Goal: Find specific page/section: Find specific page/section

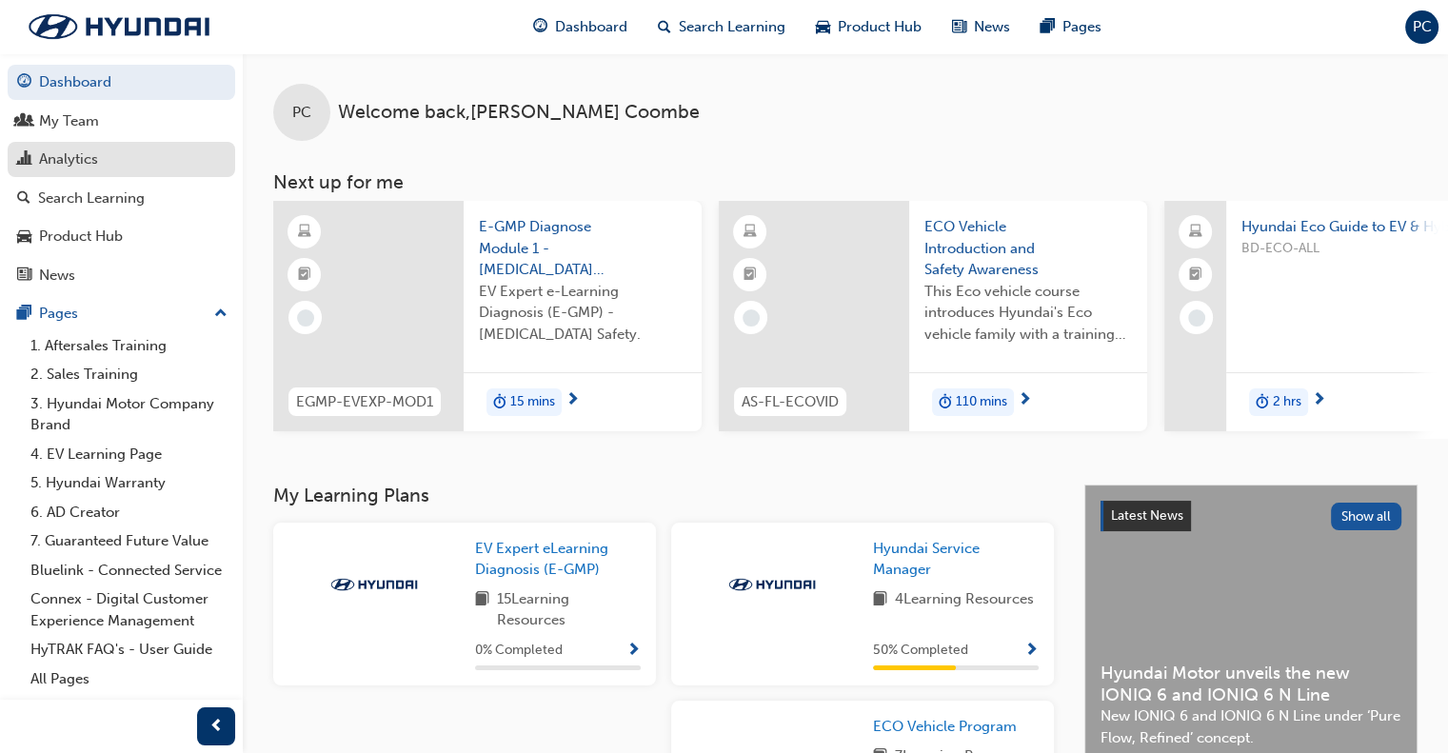
click at [79, 154] on div "Analytics" at bounding box center [68, 160] width 59 height 22
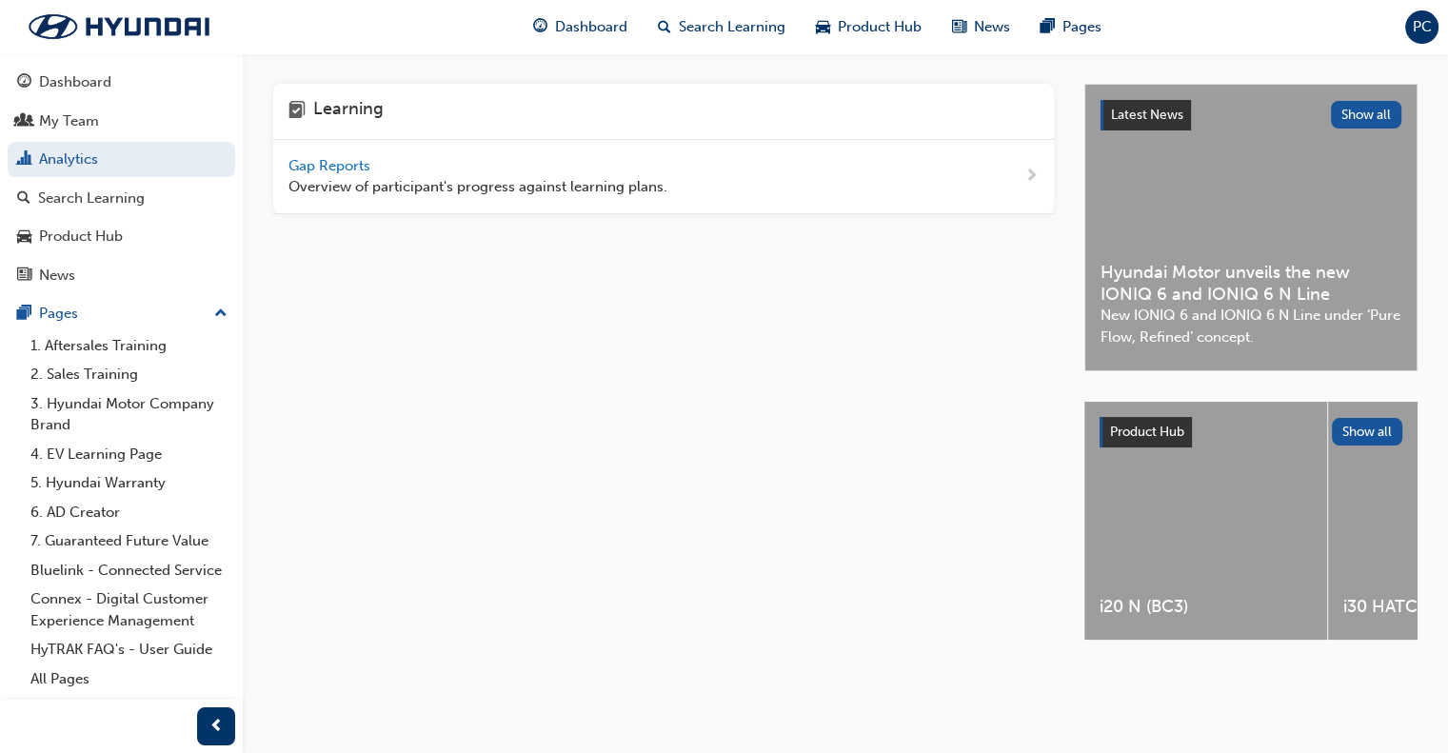
click at [307, 164] on span "Gap Reports" at bounding box center [332, 165] width 86 height 17
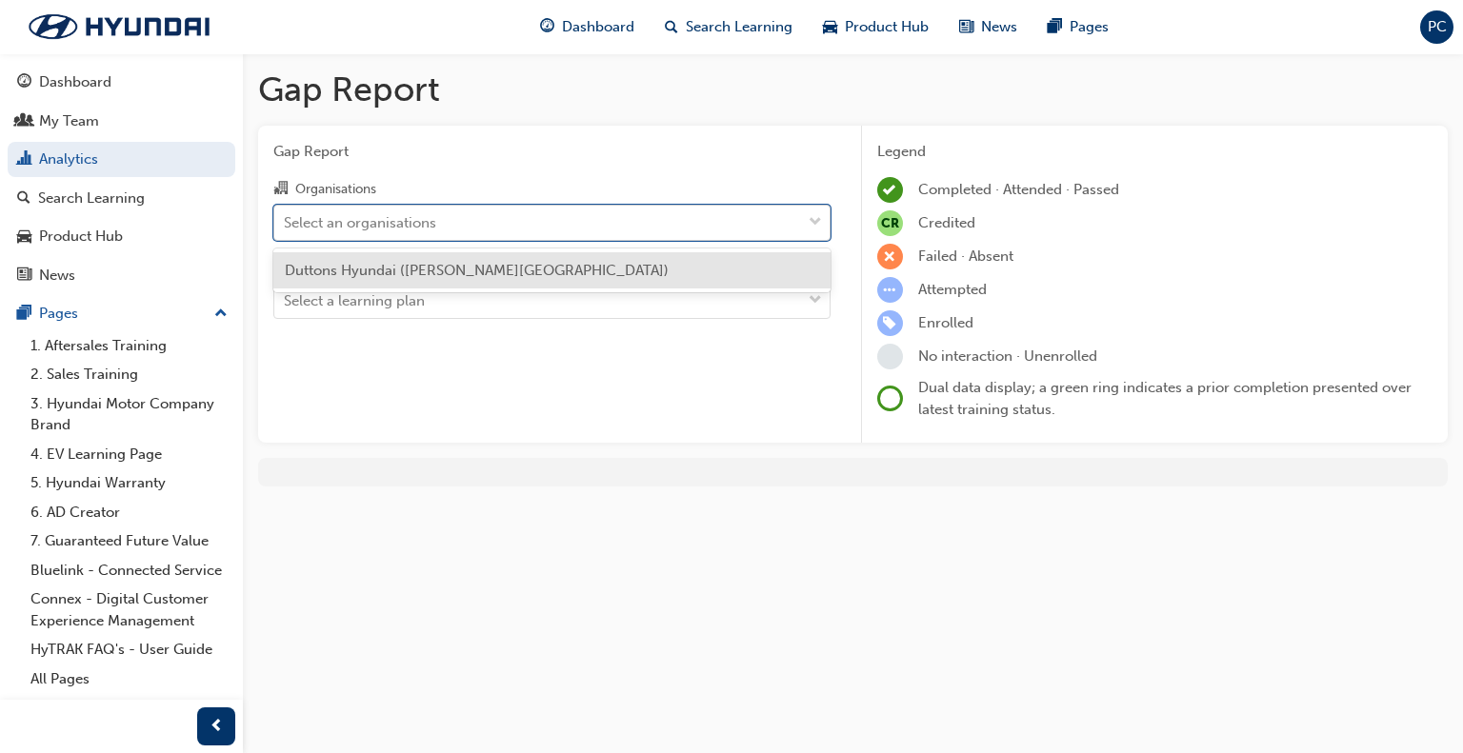
click at [385, 217] on div "Select an organisations" at bounding box center [360, 222] width 152 height 22
click at [286, 217] on input "Organisations option Duttons Hyundai ([PERSON_NAME] Bridge) focused, 1 of 1. 1 …" at bounding box center [285, 221] width 2 height 16
click at [415, 274] on span "Duttons Hyundai ([PERSON_NAME][GEOGRAPHIC_DATA])" at bounding box center [477, 270] width 384 height 17
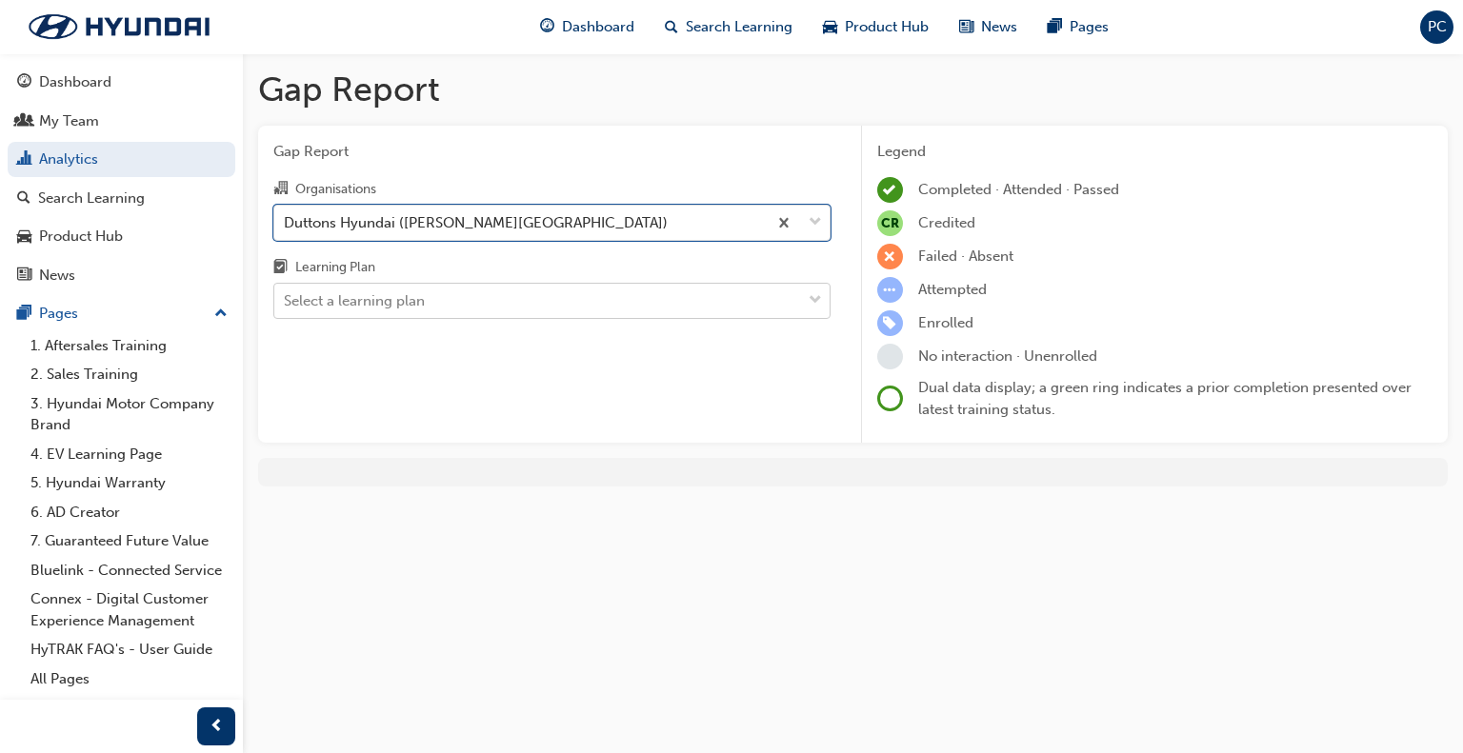
click at [408, 295] on div "Select a learning plan" at bounding box center [354, 301] width 141 height 22
click at [286, 295] on input "Learning Plan Select a learning plan" at bounding box center [285, 300] width 2 height 16
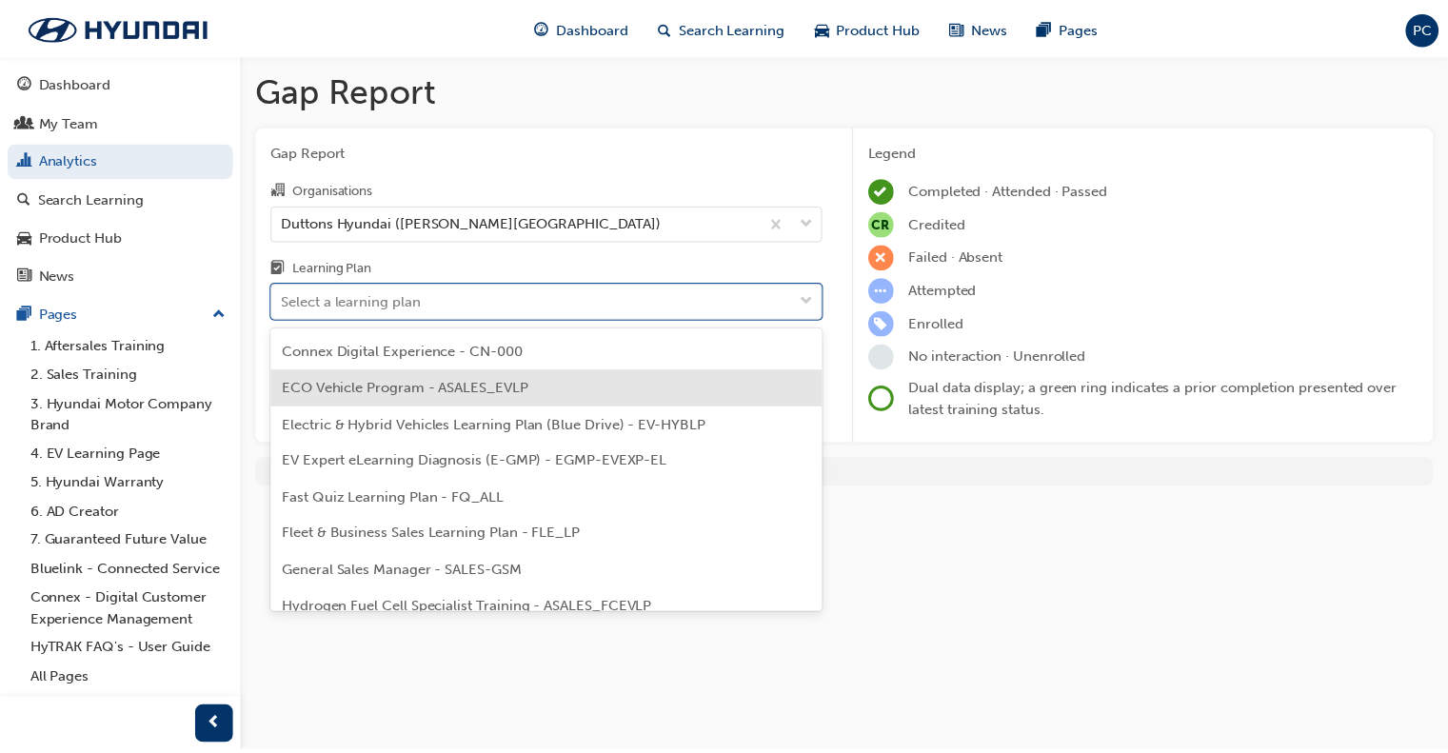
scroll to position [571, 0]
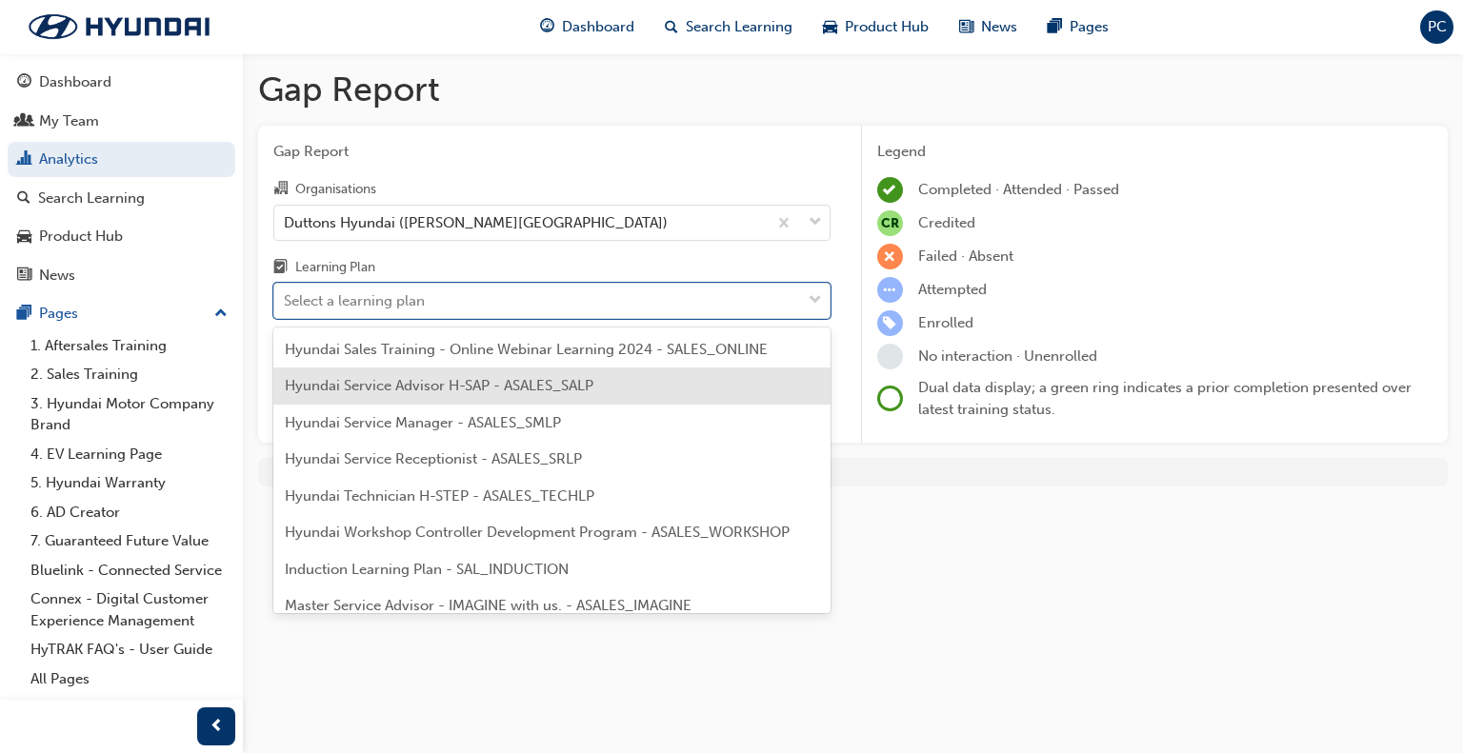
click at [397, 390] on span "Hyundai Service Advisor H-SAP - ASALES_SALP" at bounding box center [439, 385] width 309 height 17
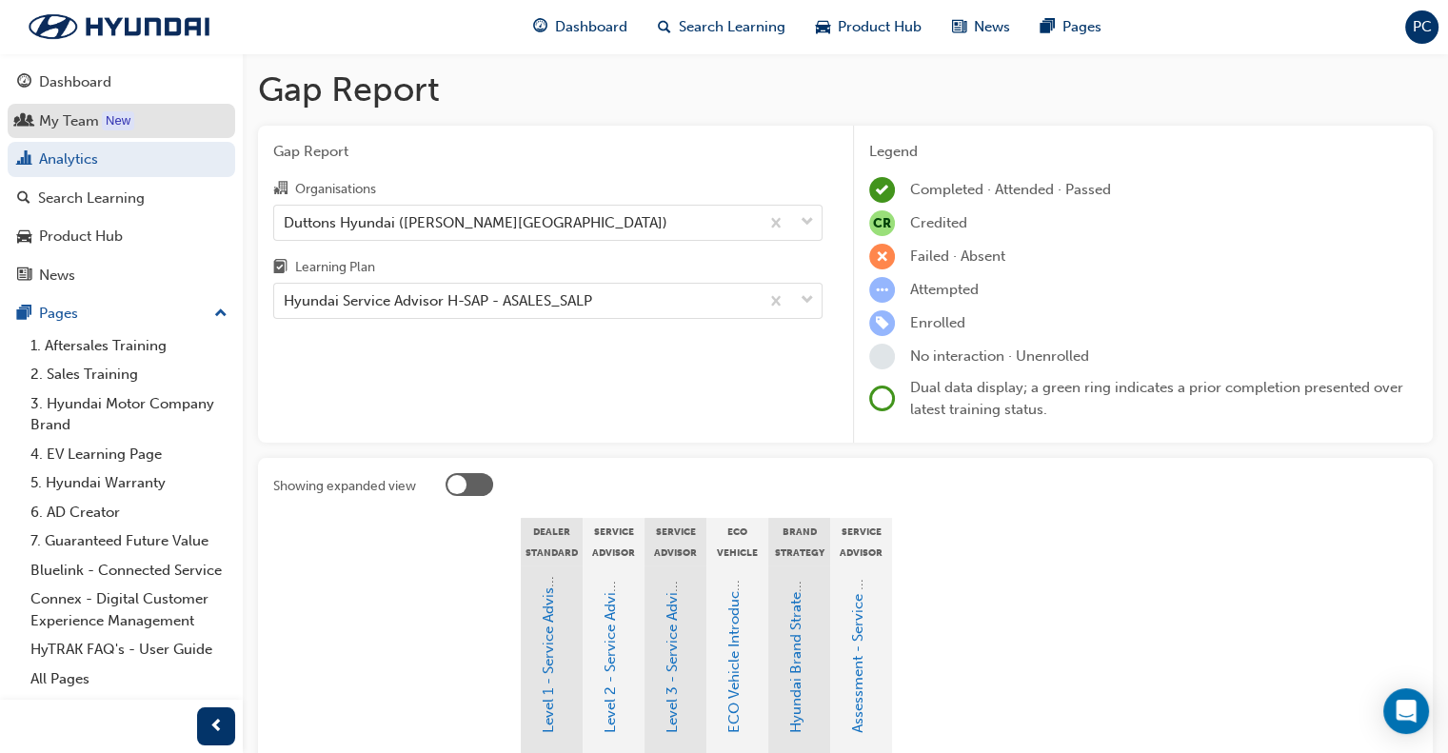
click at [67, 119] on div "My Team" at bounding box center [69, 121] width 60 height 22
